Goal: Book appointment/travel/reservation

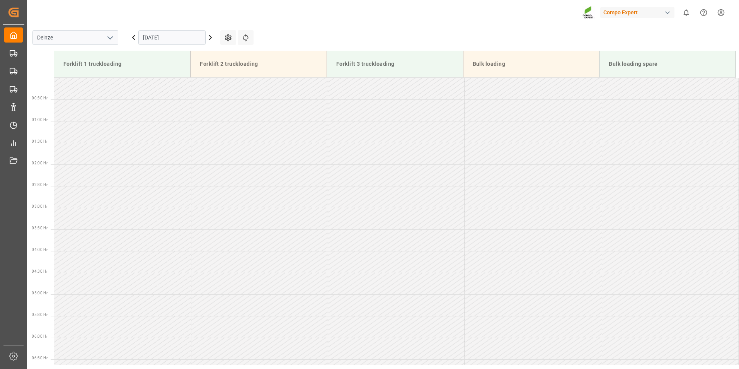
scroll to position [294, 0]
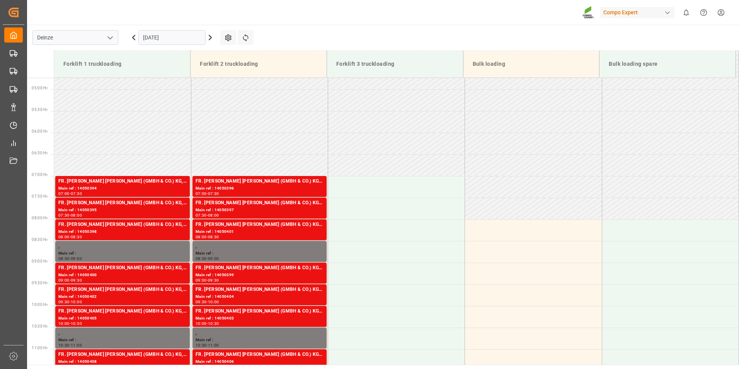
scroll to position [298, 0]
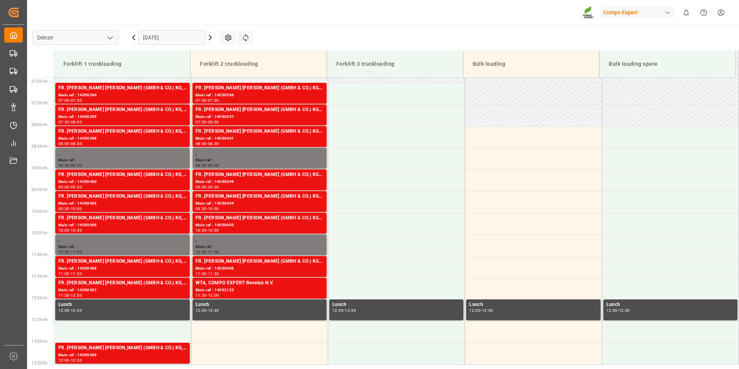
click at [135, 39] on icon at bounding box center [133, 37] width 9 height 9
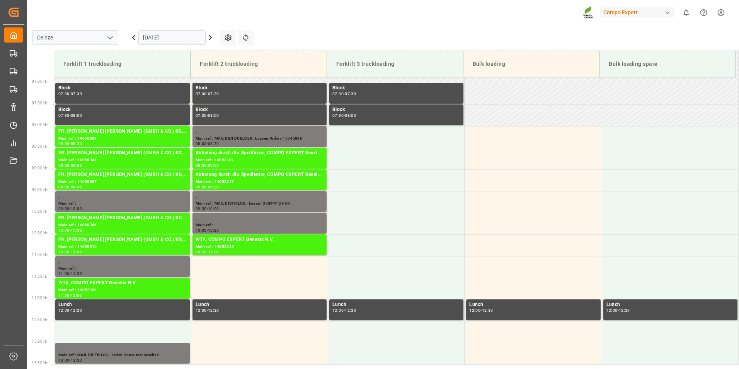
click at [211, 36] on icon at bounding box center [210, 37] width 2 height 5
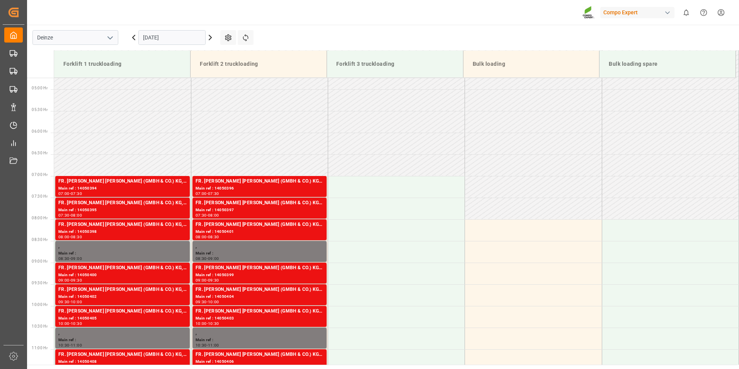
scroll to position [298, 0]
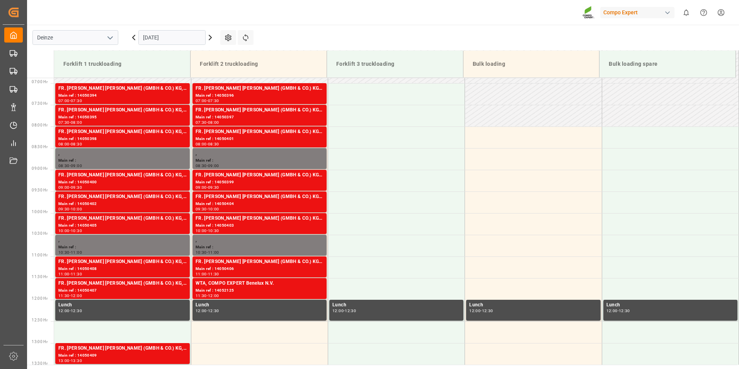
scroll to position [298, 0]
